Goal: Information Seeking & Learning: Check status

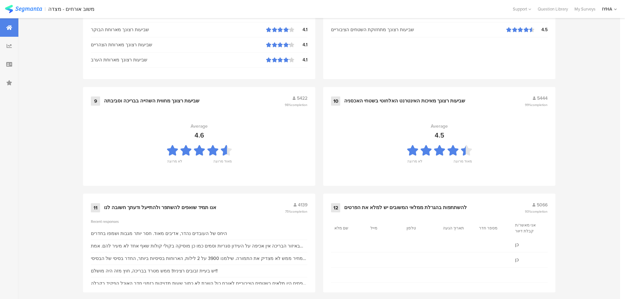
scroll to position [664, 0]
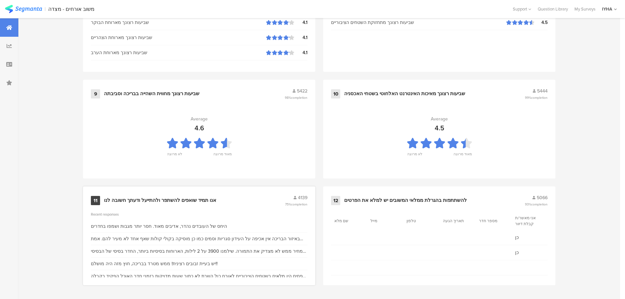
click at [187, 195] on div "11 אנו תמיד שואפים להשתפר ולהתייעל ודעתך חשובה לנו 4139 75% completion" at bounding box center [199, 200] width 217 height 12
